Goal: Transaction & Acquisition: Purchase product/service

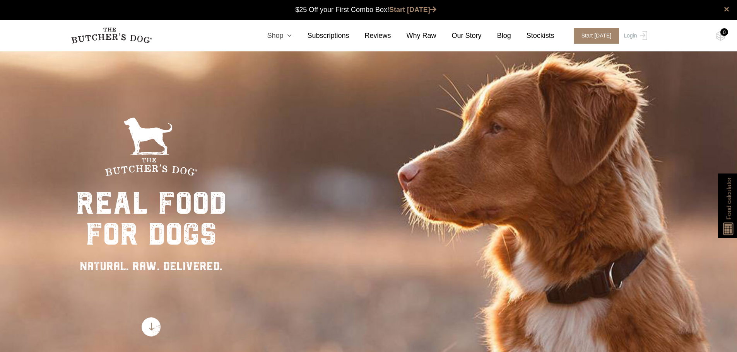
click at [287, 35] on link "Shop" at bounding box center [271, 36] width 40 height 10
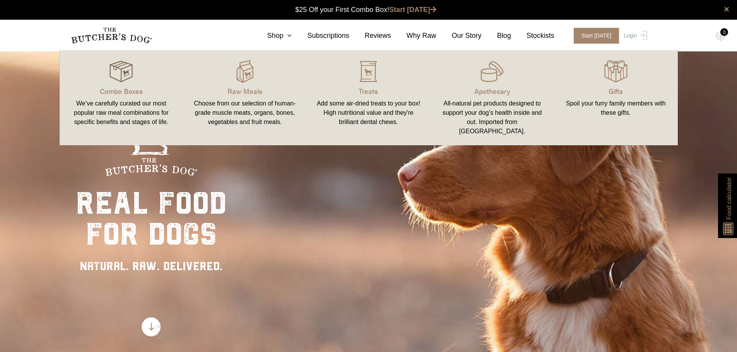
click at [121, 74] on img at bounding box center [120, 71] width 23 height 23
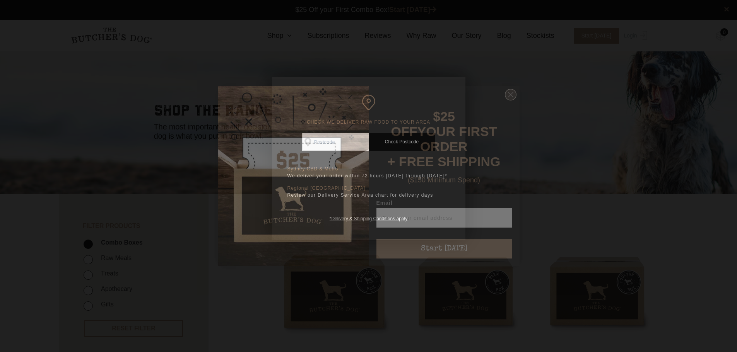
click at [512, 95] on icon "Close dialog" at bounding box center [511, 95] width 12 height 12
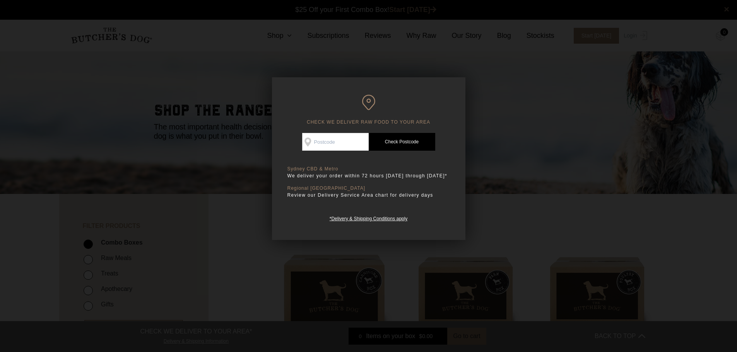
click at [333, 134] on input "Check Availability At" at bounding box center [335, 142] width 67 height 18
type input "4209"
click at [399, 138] on link "Check Postcode" at bounding box center [402, 142] width 67 height 18
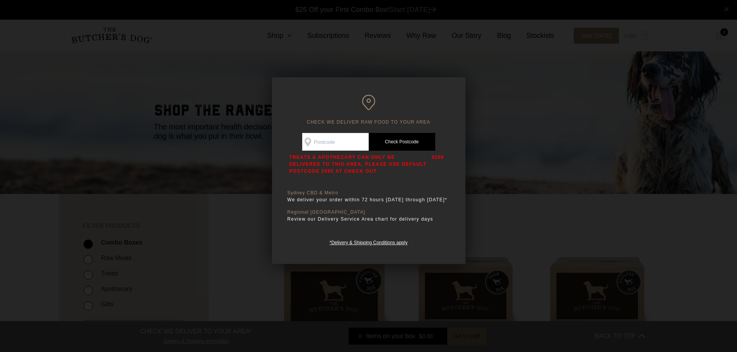
click at [399, 140] on link "Check Postcode" at bounding box center [402, 142] width 67 height 18
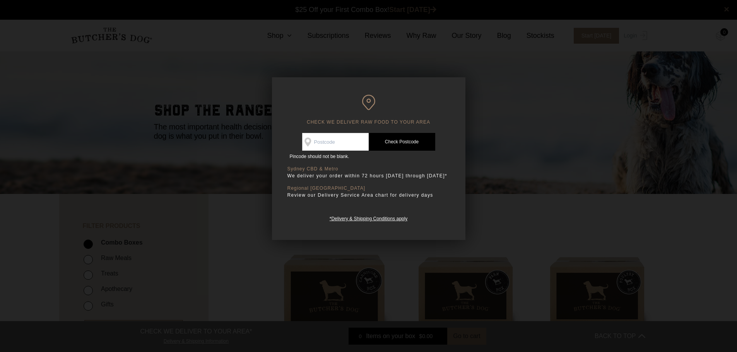
click at [394, 142] on link "Check Postcode" at bounding box center [402, 142] width 67 height 18
click at [327, 142] on input "Check Availability At" at bounding box center [335, 142] width 67 height 18
type input "4209"
click at [389, 143] on link "Check Postcode" at bounding box center [402, 142] width 67 height 18
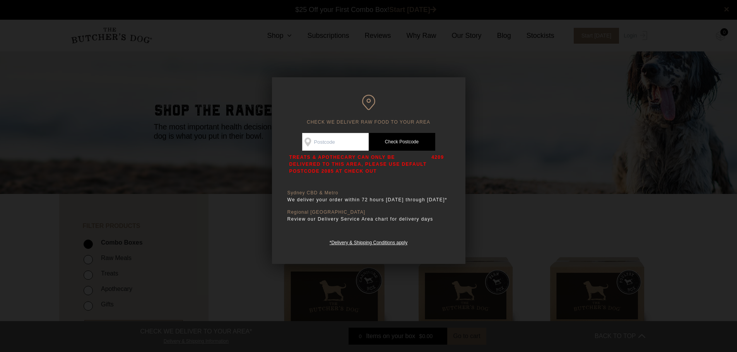
click at [609, 149] on div at bounding box center [368, 176] width 737 height 352
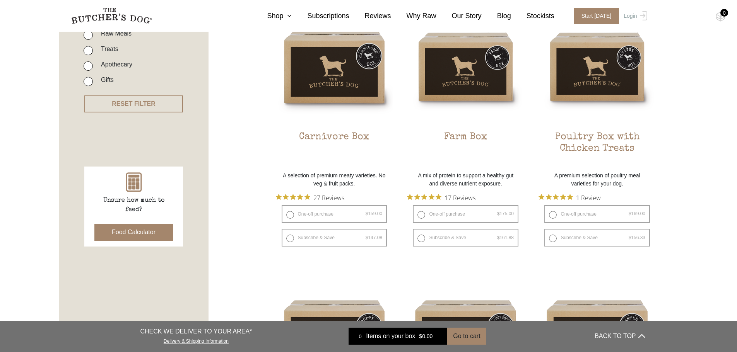
scroll to position [232, 0]
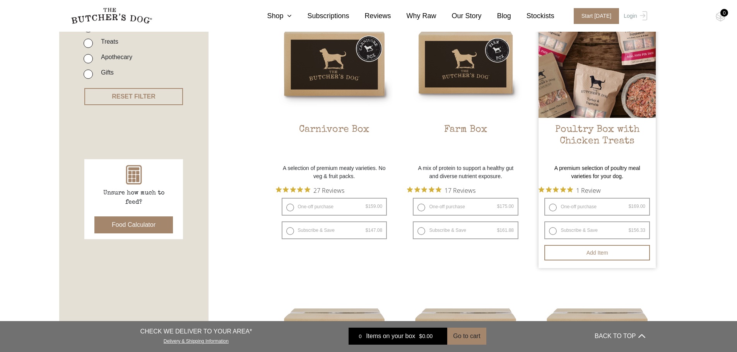
click at [565, 59] on img at bounding box center [596, 59] width 117 height 117
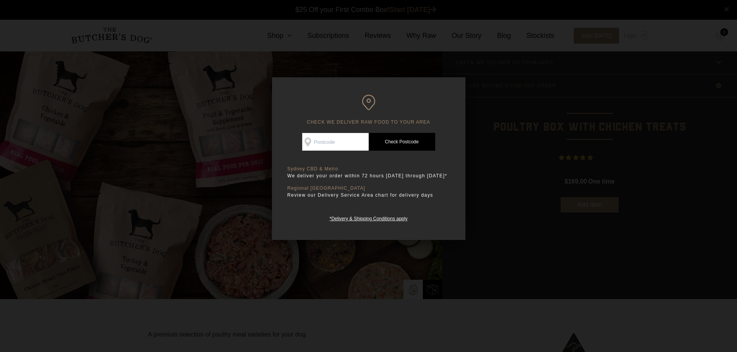
click at [548, 114] on div at bounding box center [368, 176] width 737 height 352
